Goal: Task Accomplishment & Management: Manage account settings

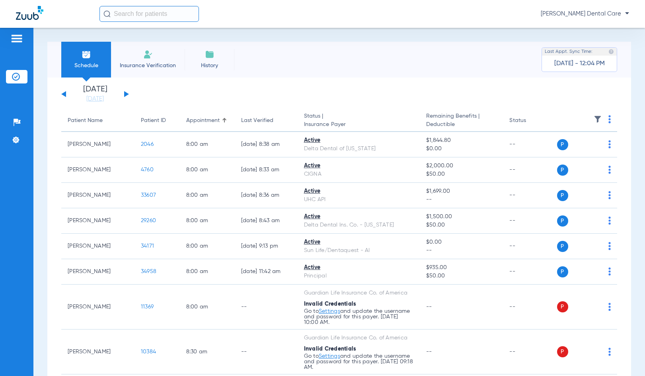
click at [124, 95] on div "Saturday 06-07-2025 Sunday 06-08-2025 Monday 06-09-2025 Tuesday 06-10-2025 Wedn…" at bounding box center [95, 94] width 68 height 17
click at [126, 93] on button at bounding box center [126, 94] width 5 height 6
drag, startPoint x: 13, startPoint y: 138, endPoint x: 27, endPoint y: 141, distance: 14.9
click at [13, 138] on img at bounding box center [16, 140] width 8 height 8
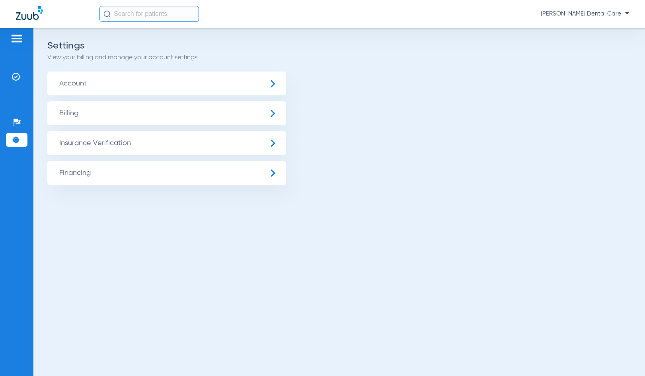
click at [280, 144] on span "Insurance Verification" at bounding box center [166, 143] width 239 height 24
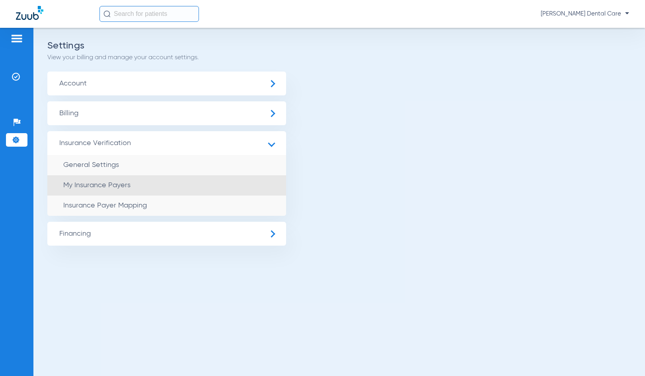
click at [208, 187] on li "My Insurance Payers" at bounding box center [166, 185] width 239 height 20
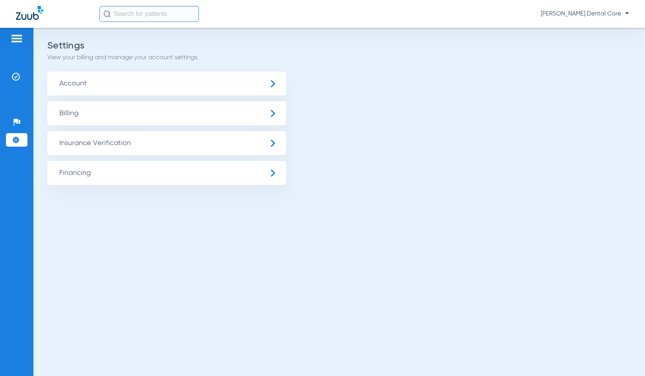
click at [278, 92] on span "Account" at bounding box center [166, 84] width 239 height 24
click at [274, 140] on span "Insurance Verification" at bounding box center [166, 143] width 239 height 24
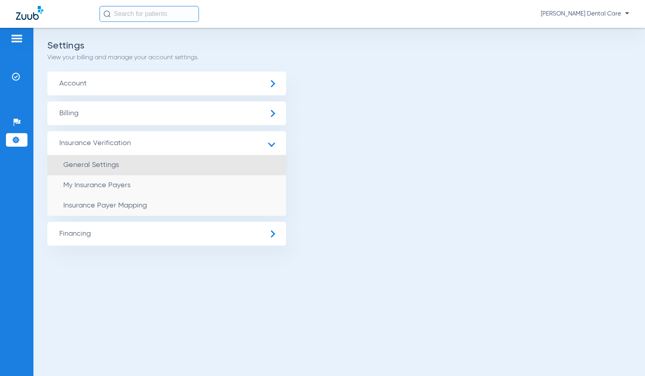
click at [102, 165] on span "General Settings" at bounding box center [91, 164] width 56 height 7
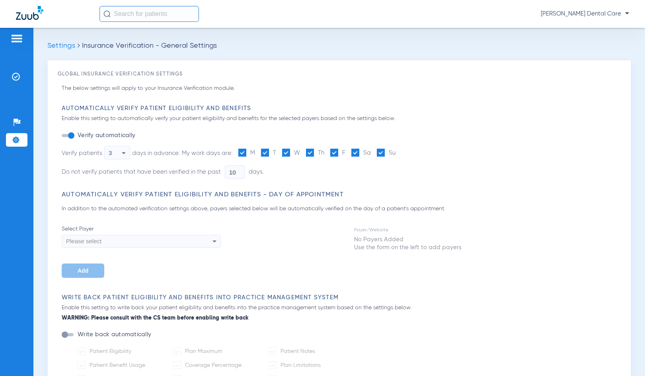
type input "3"
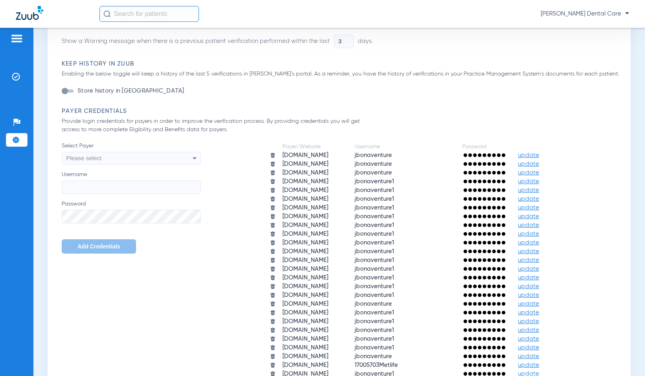
scroll to position [437, 0]
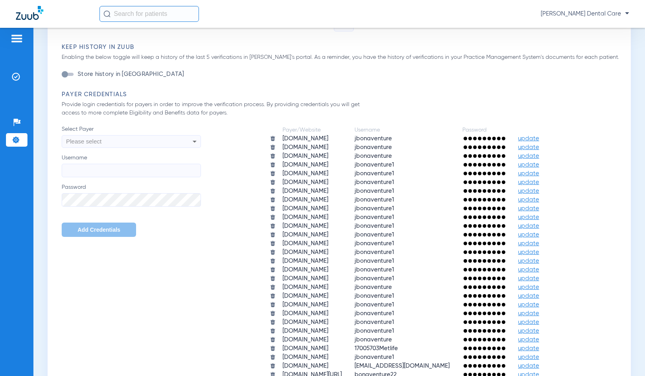
click at [505, 330] on div at bounding box center [483, 331] width 43 height 4
click at [276, 331] on td "[DOMAIN_NAME]" at bounding box center [311, 331] width 71 height 8
click at [539, 330] on span "update" at bounding box center [528, 331] width 21 height 6
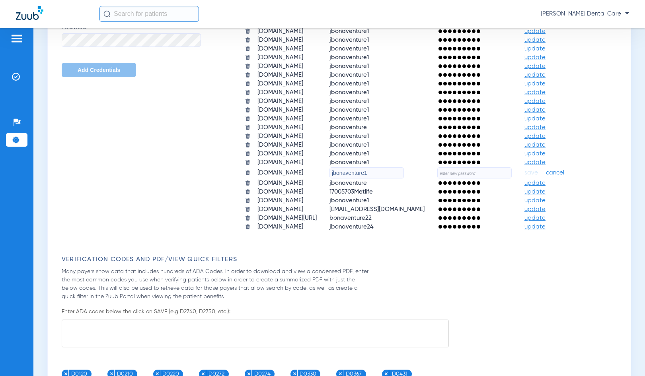
scroll to position [597, 0]
click at [437, 179] on input "text" at bounding box center [474, 173] width 74 height 11
type input "tooth1decay"
click at [524, 177] on span "save" at bounding box center [531, 173] width 14 height 7
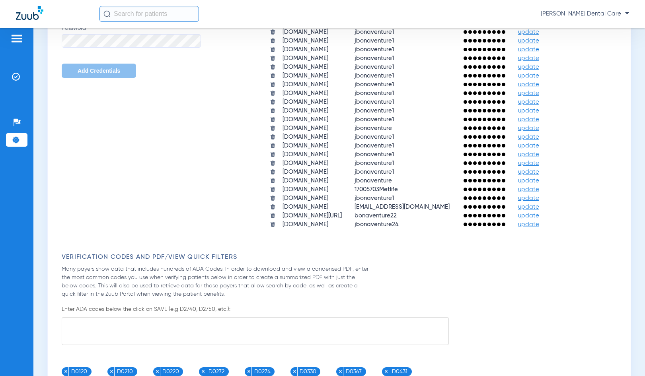
click at [539, 215] on span "update" at bounding box center [528, 216] width 21 height 6
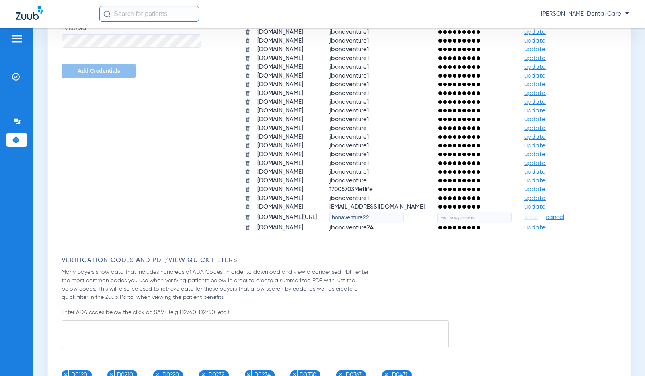
click at [437, 223] on input "text" at bounding box center [474, 217] width 74 height 11
type input "Fall2024!"
click at [524, 221] on span "save" at bounding box center [531, 217] width 14 height 7
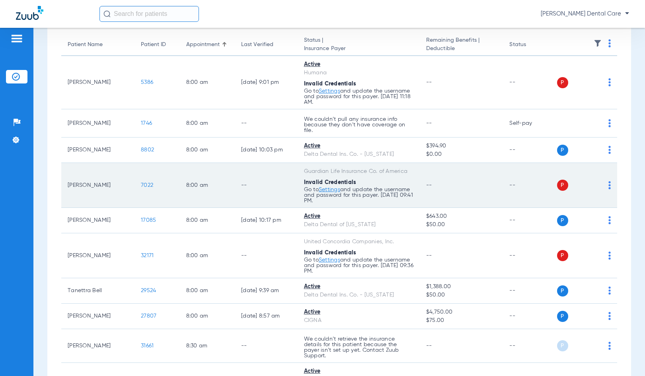
scroll to position [119, 0]
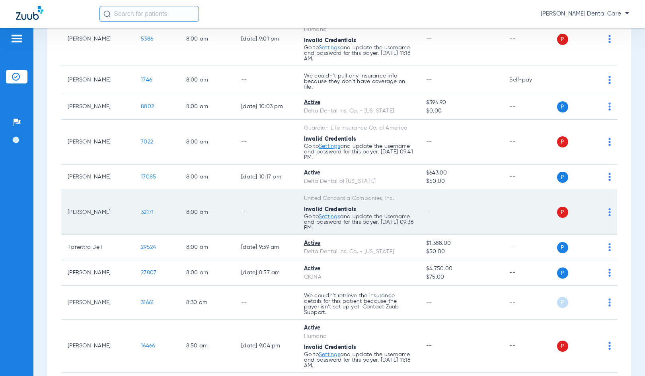
click at [325, 51] on link "Settings" at bounding box center [329, 48] width 21 height 6
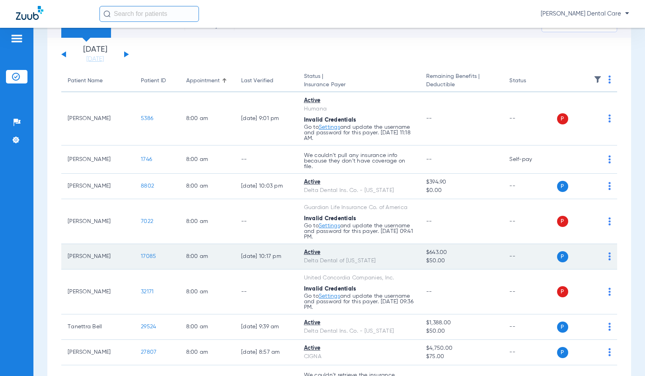
scroll to position [80, 0]
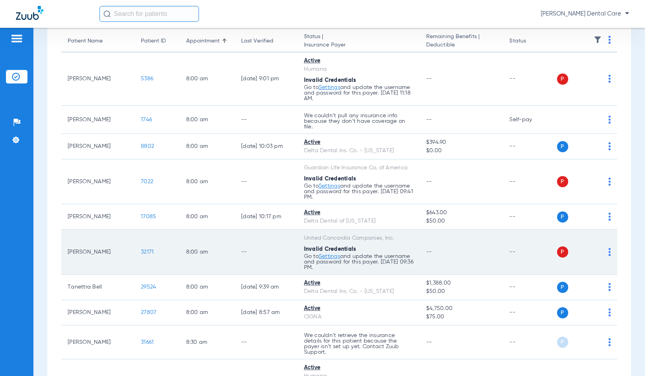
click at [143, 251] on span "32171" at bounding box center [147, 252] width 13 height 6
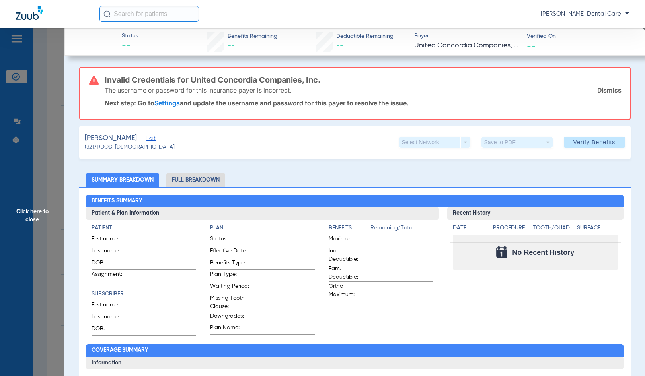
click at [171, 102] on link "Settings" at bounding box center [166, 103] width 25 height 8
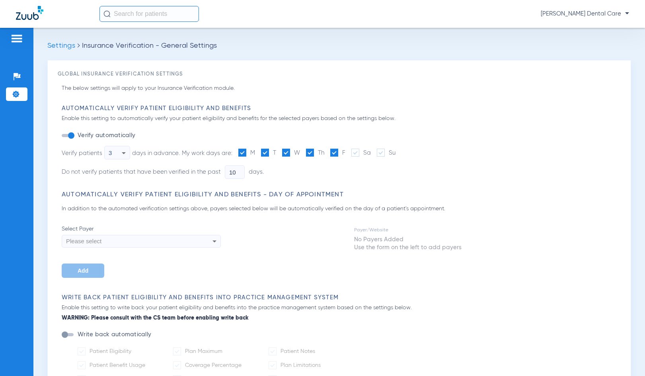
type input "3"
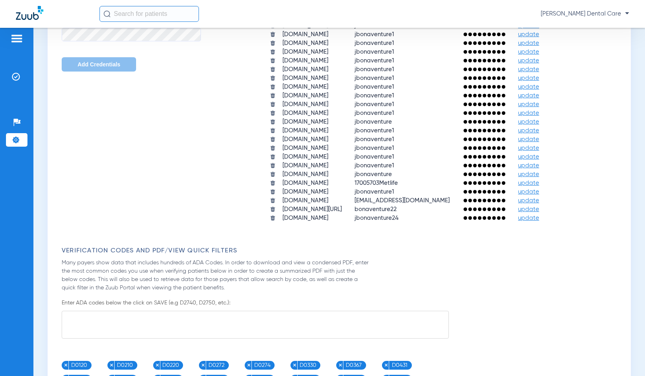
scroll to position [636, 0]
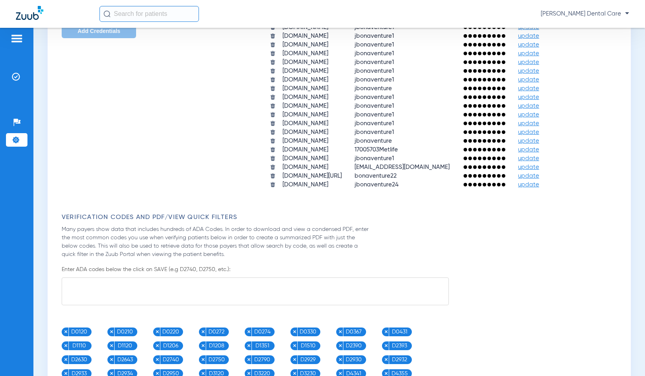
click at [539, 175] on span "update" at bounding box center [528, 176] width 21 height 6
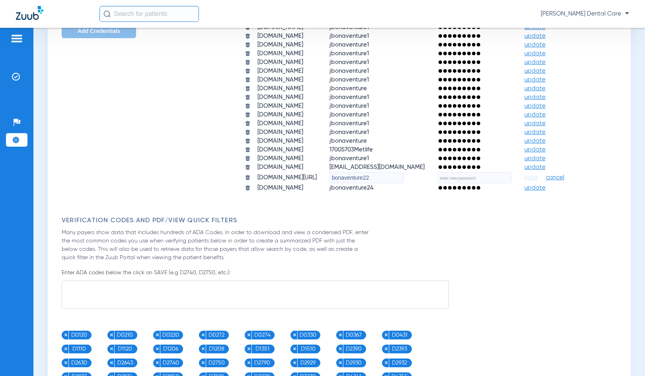
click at [437, 183] on input "text" at bounding box center [474, 177] width 74 height 11
type input "Fall2024!"
click at [524, 181] on span "save" at bounding box center [531, 177] width 14 height 7
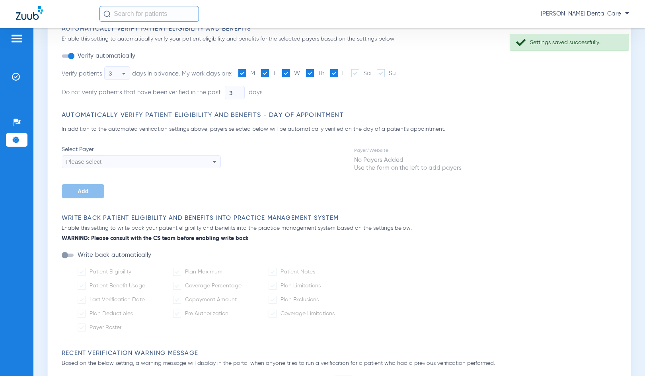
scroll to position [0, 0]
